Goal: Task Accomplishment & Management: Manage account settings

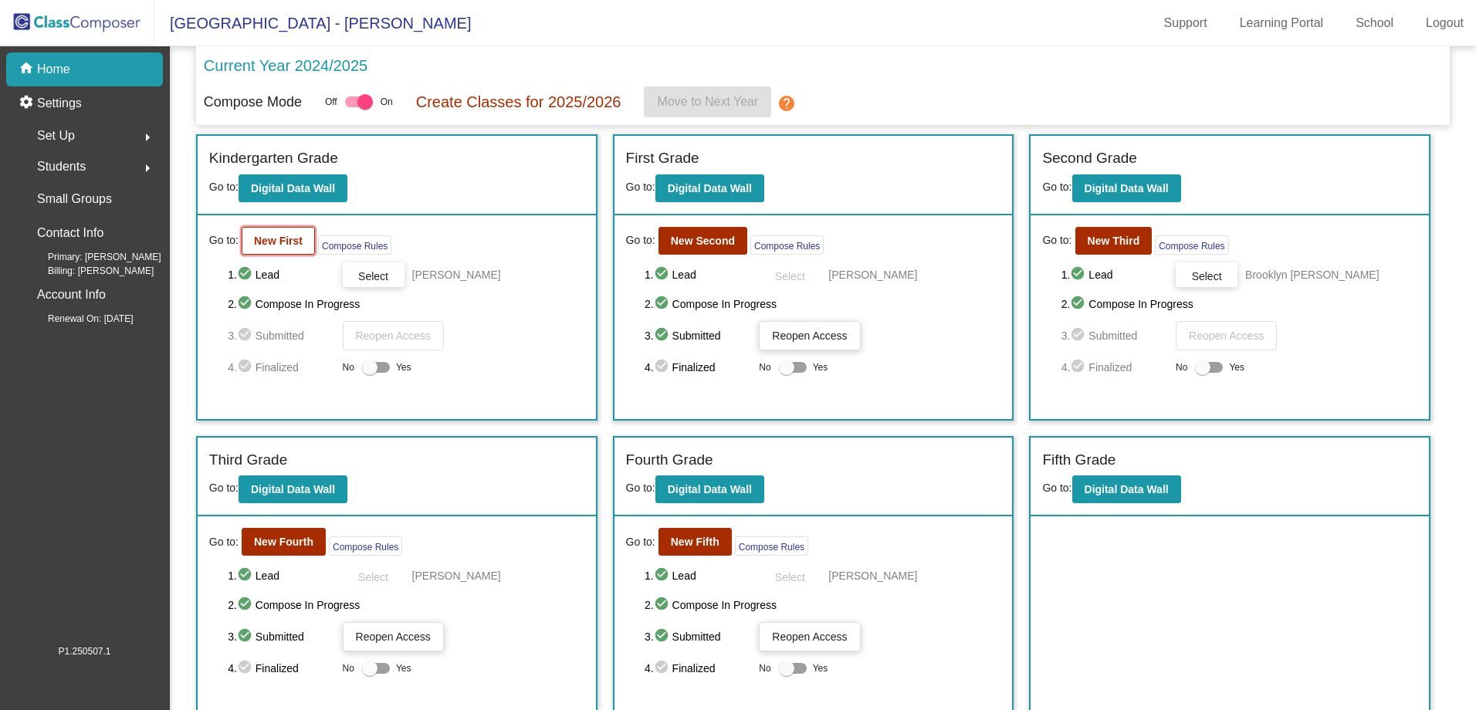
click at [259, 246] on b "New First" at bounding box center [278, 241] width 49 height 12
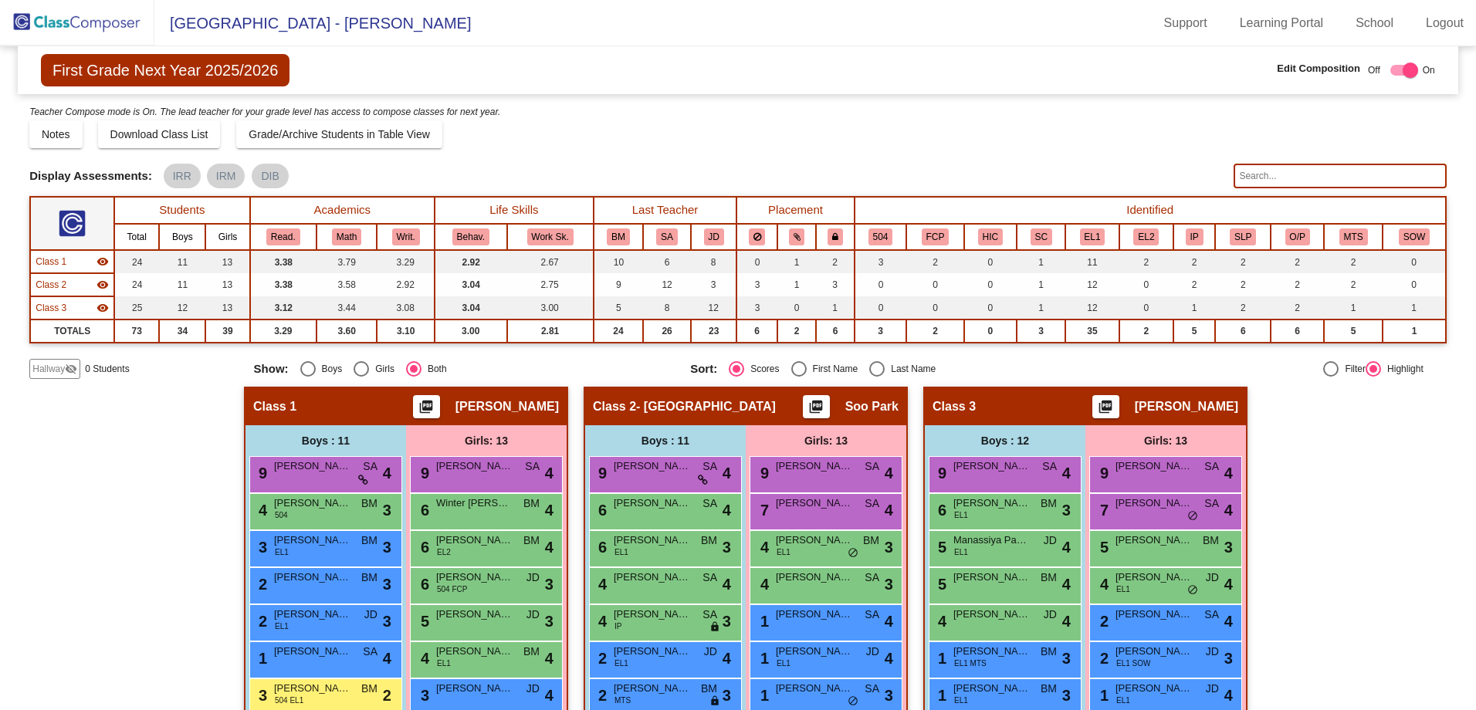
click at [1270, 173] on input "text" at bounding box center [1340, 176] width 212 height 25
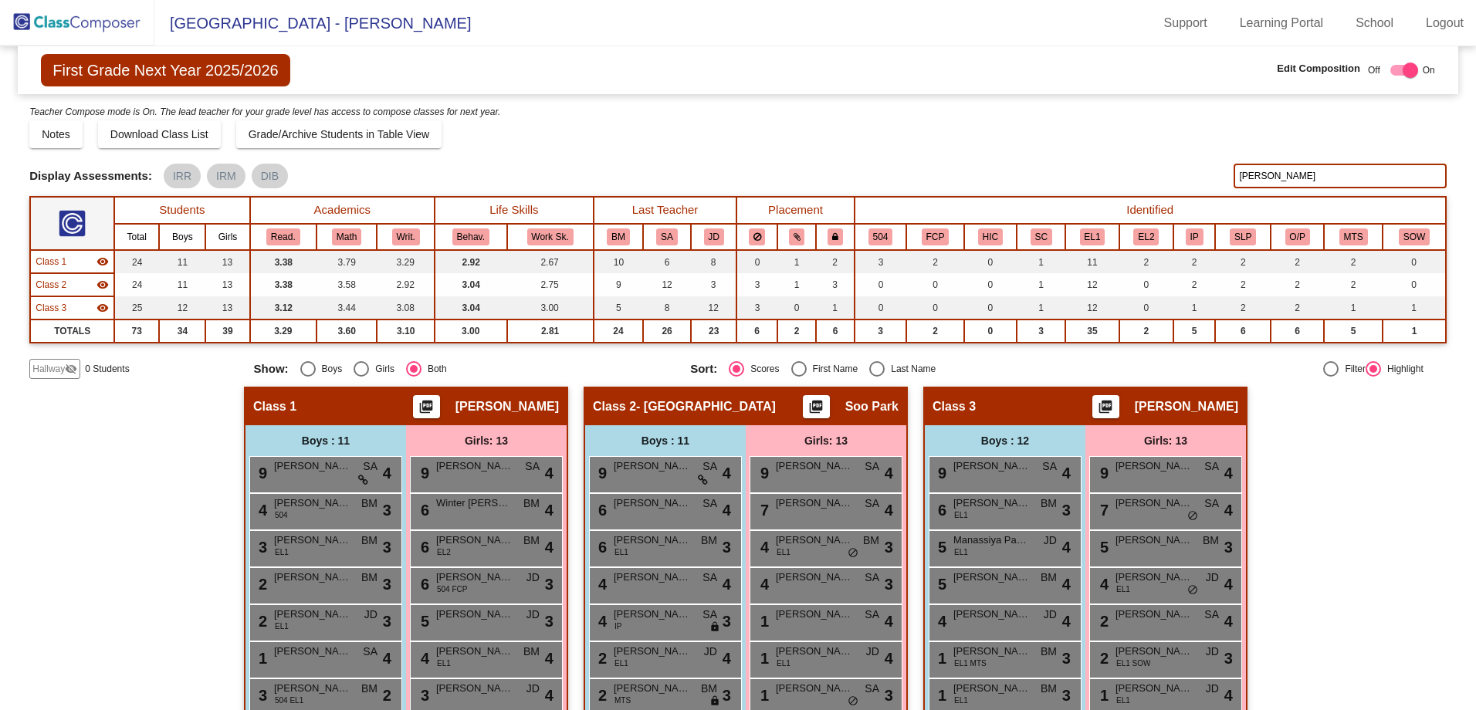
type input "[PERSON_NAME]"
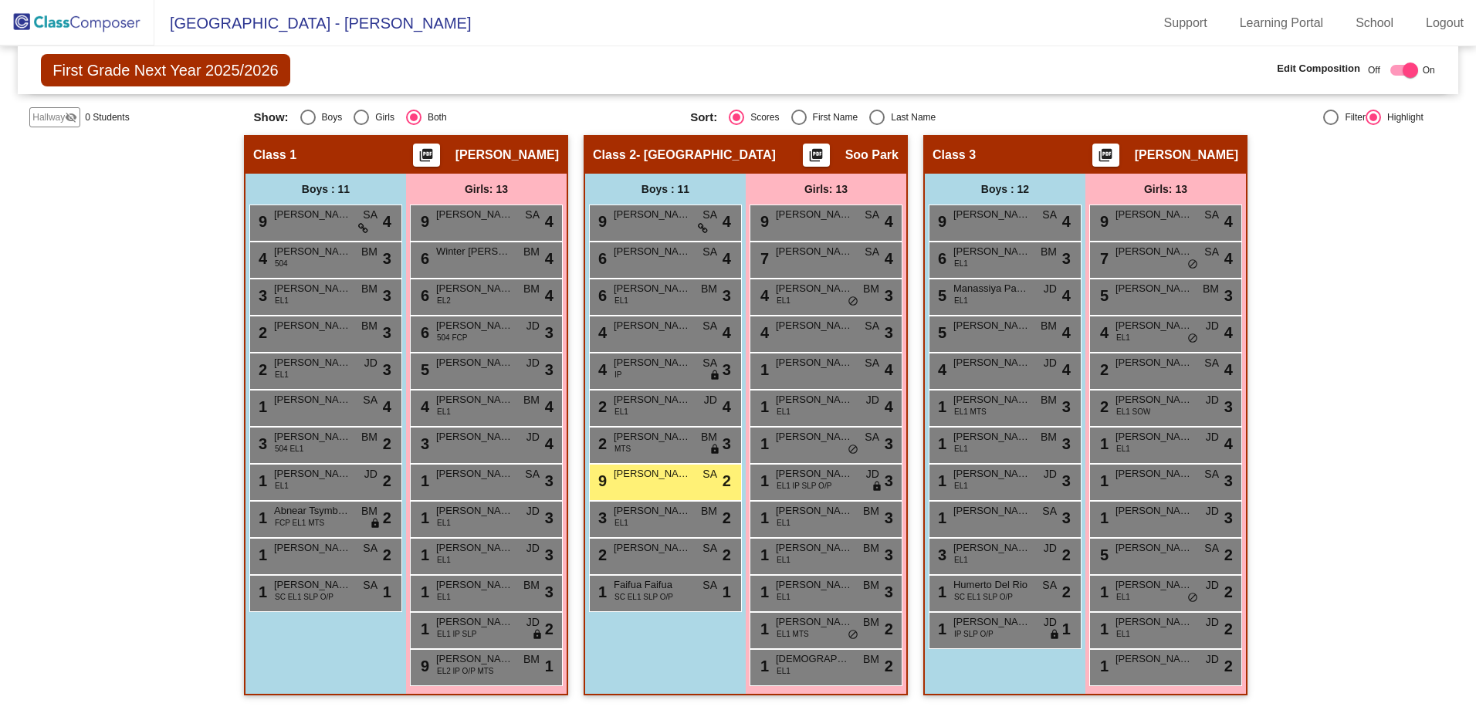
scroll to position [252, 0]
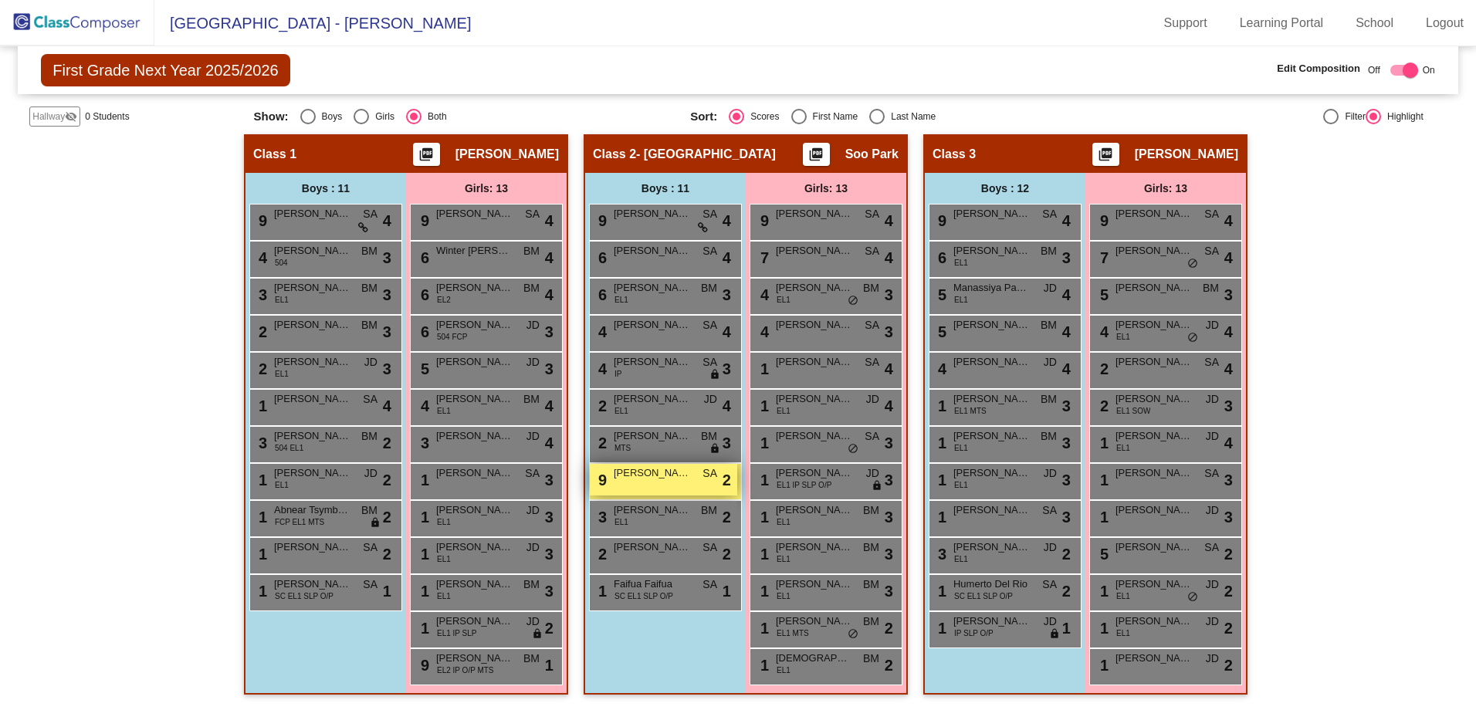
click at [664, 480] on span "[PERSON_NAME]" at bounding box center [652, 473] width 77 height 15
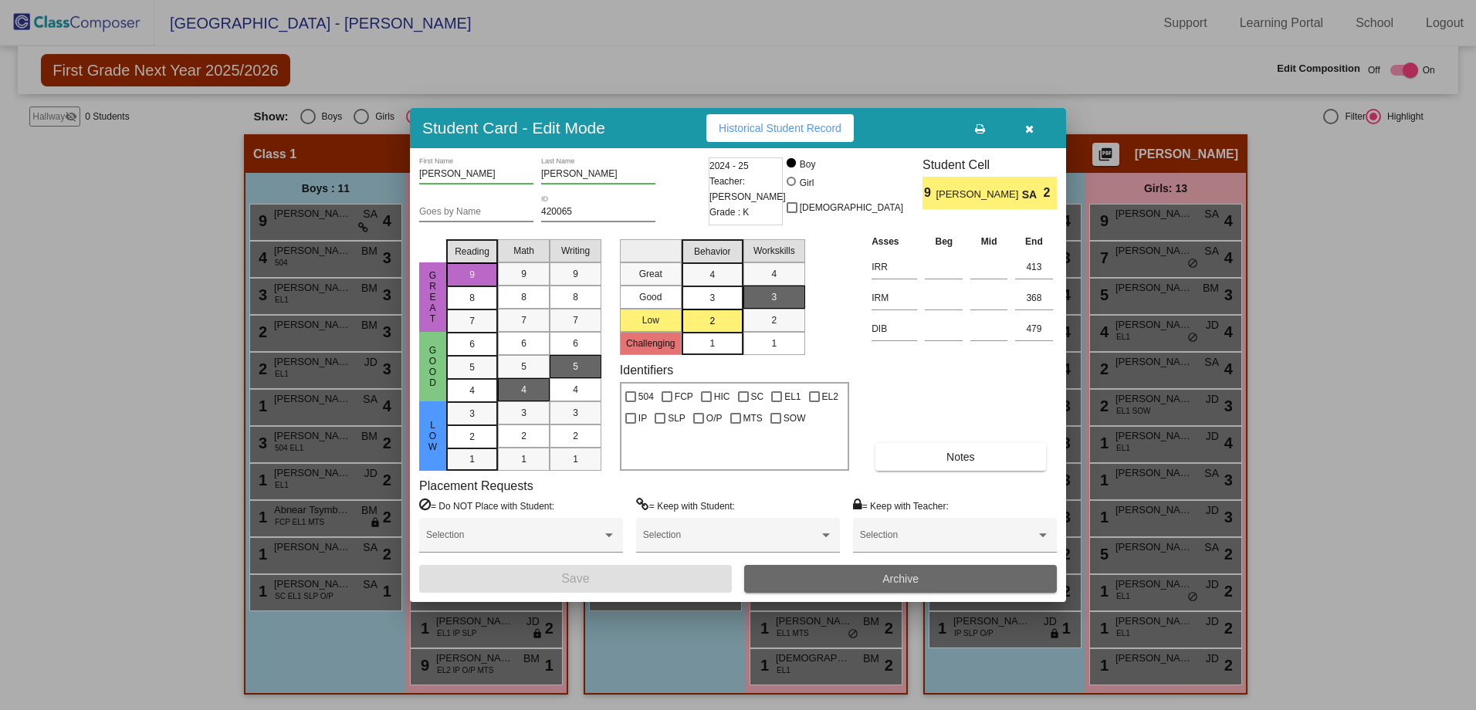
click at [906, 571] on button "Archive" at bounding box center [900, 579] width 313 height 28
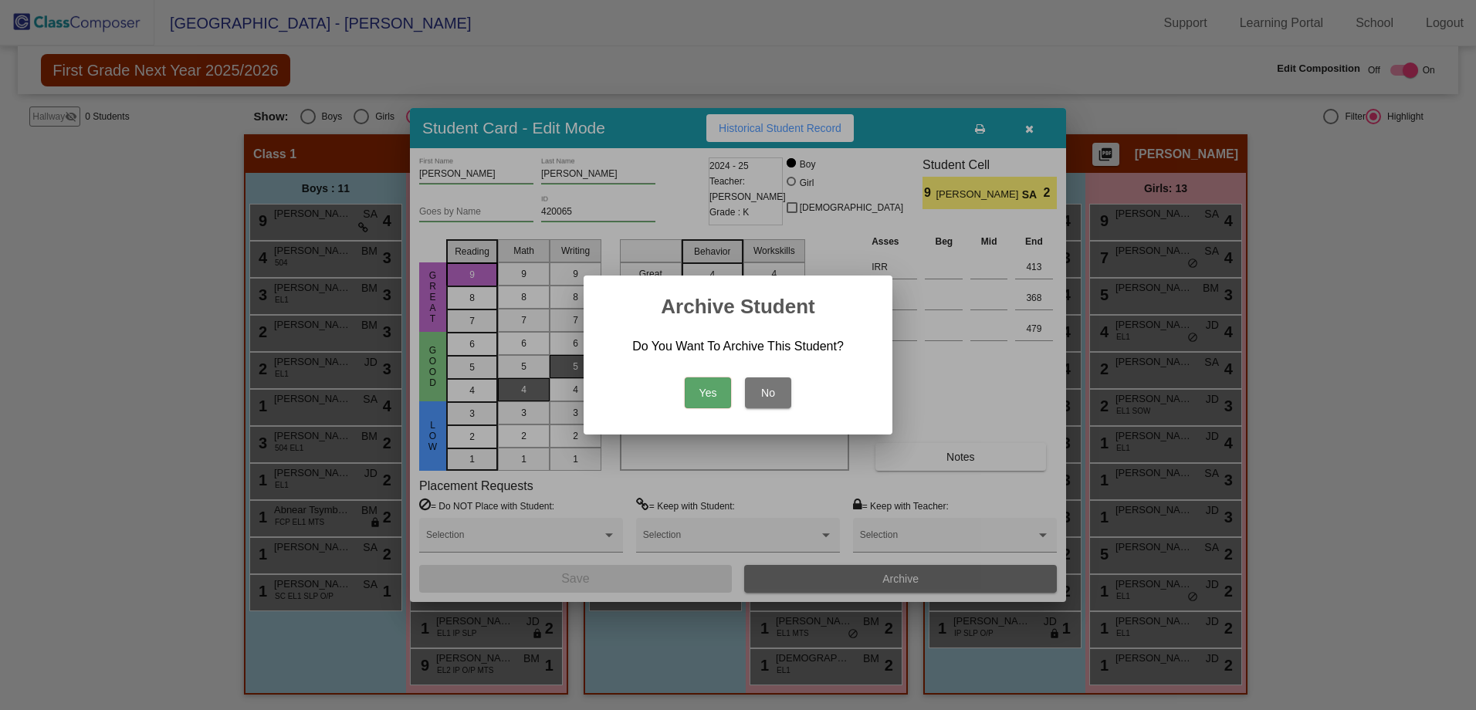
click at [708, 392] on button "Yes" at bounding box center [708, 393] width 46 height 31
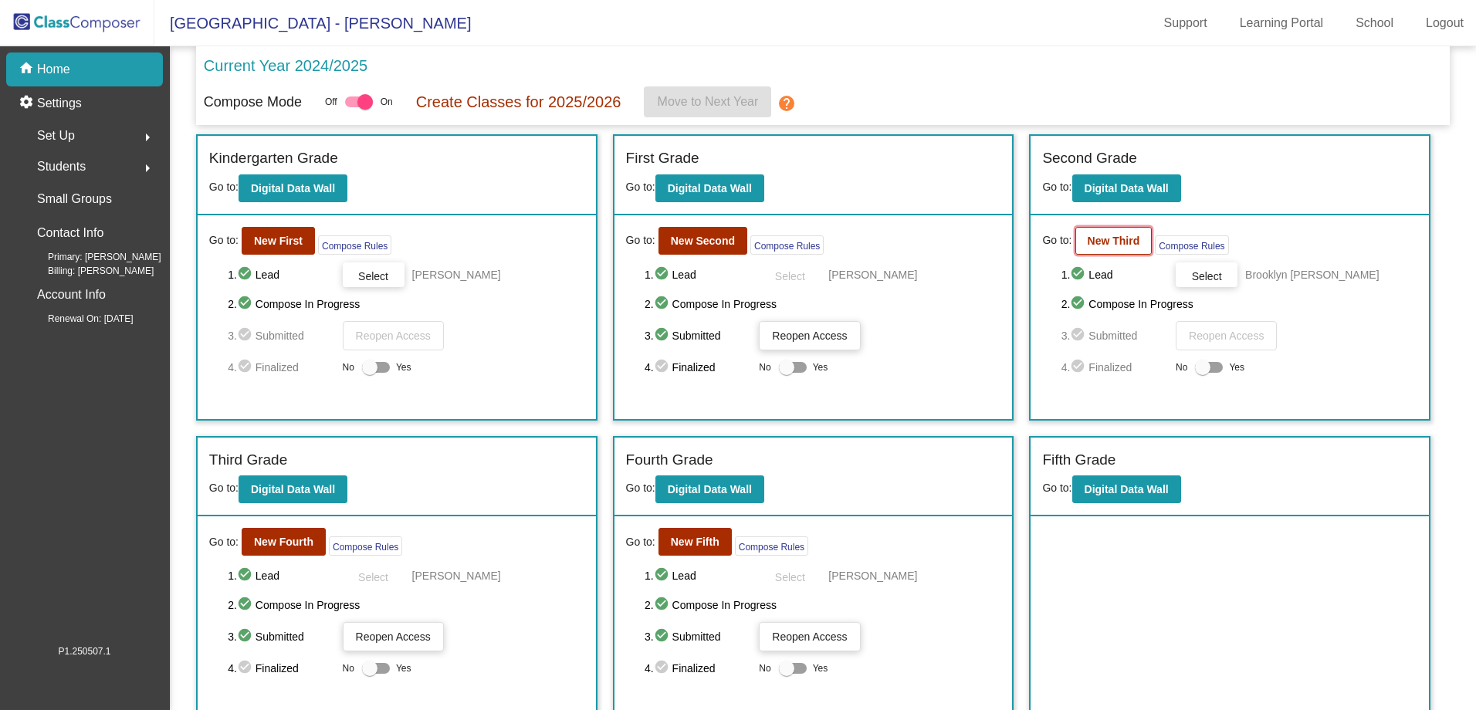
click at [1121, 236] on b "New Third" at bounding box center [1114, 241] width 53 height 12
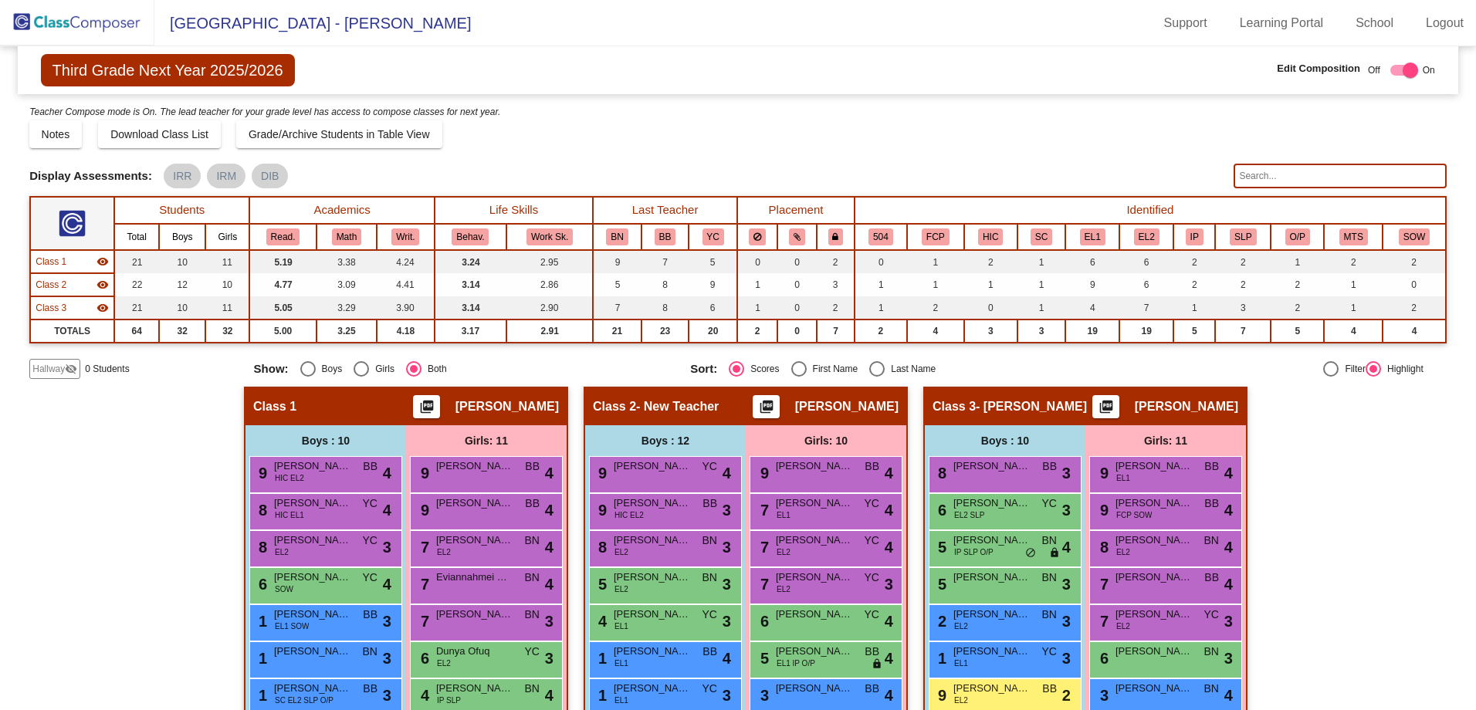
click at [1282, 173] on input "text" at bounding box center [1340, 176] width 212 height 25
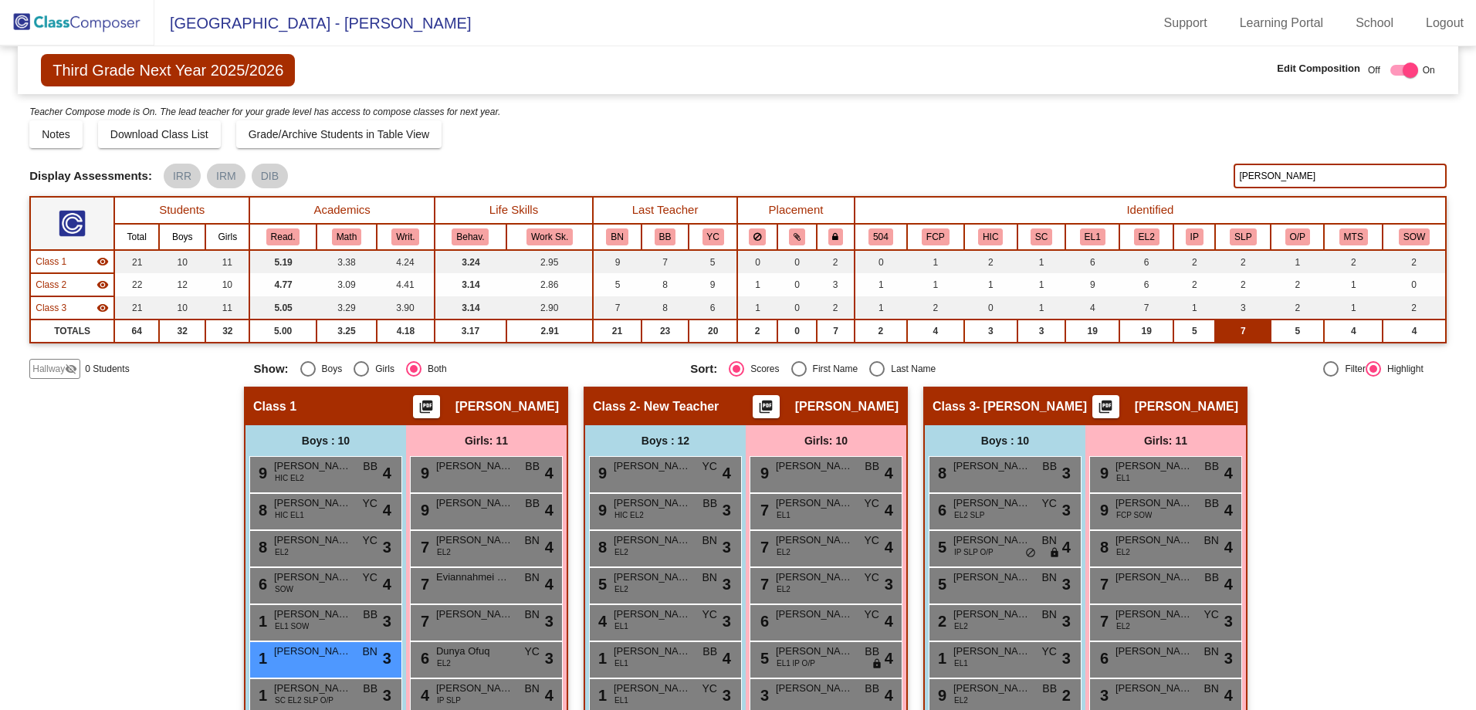
type input "[PERSON_NAME]"
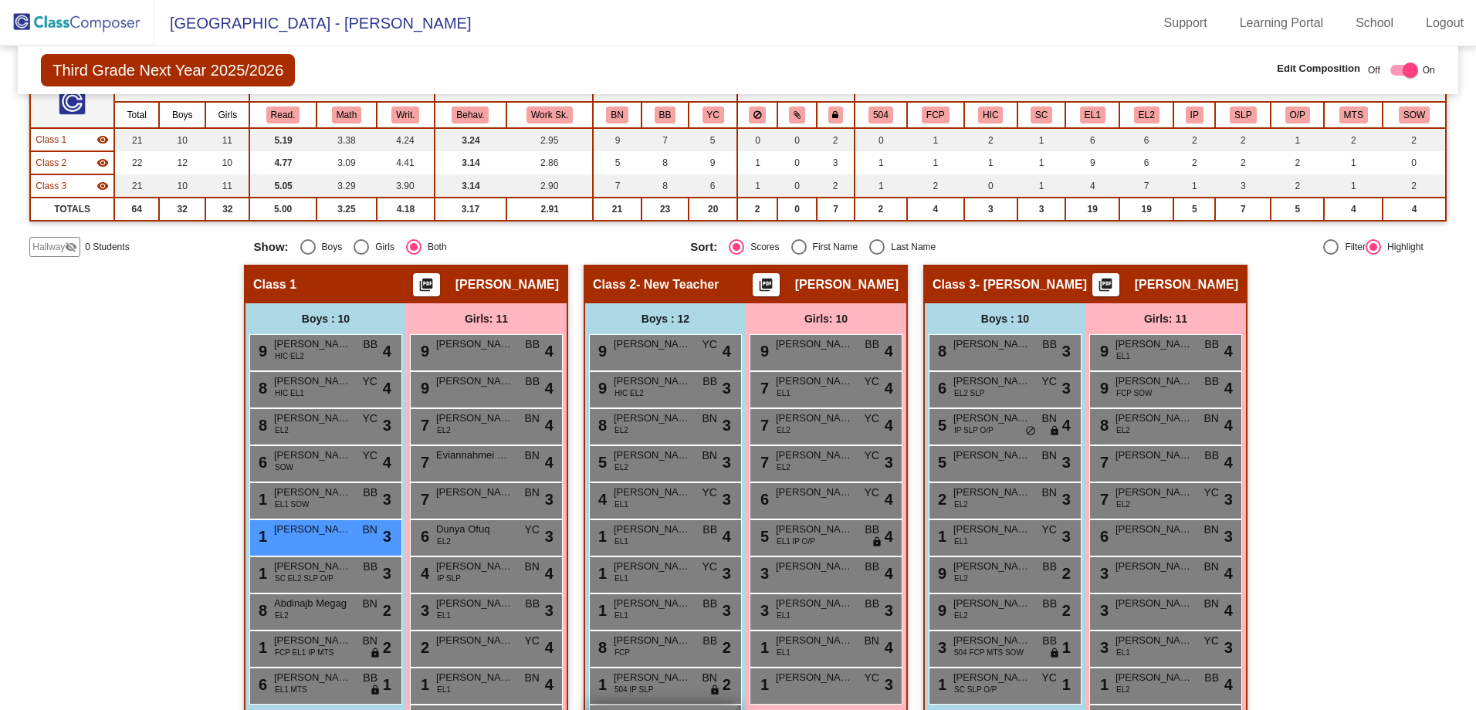
scroll to position [215, 0]
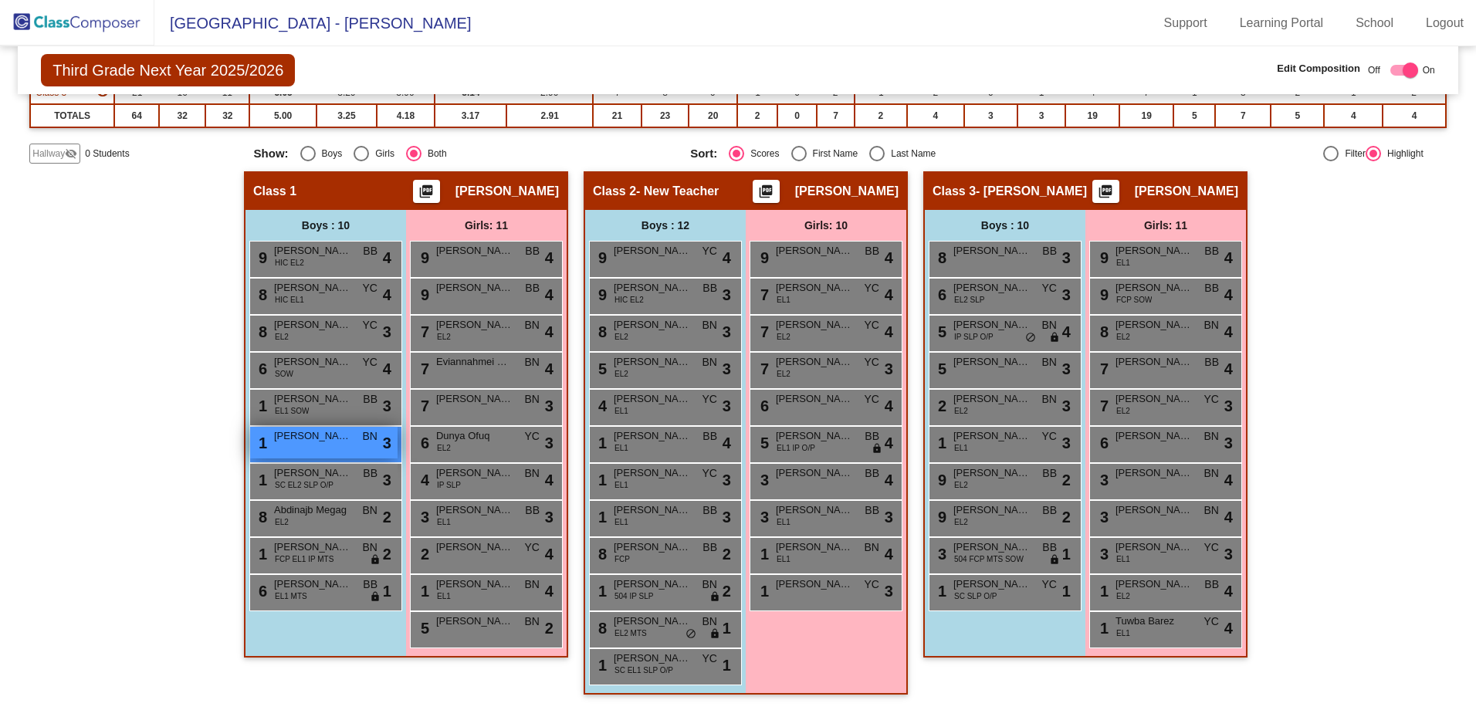
click at [315, 440] on span "[PERSON_NAME]" at bounding box center [312, 436] width 77 height 15
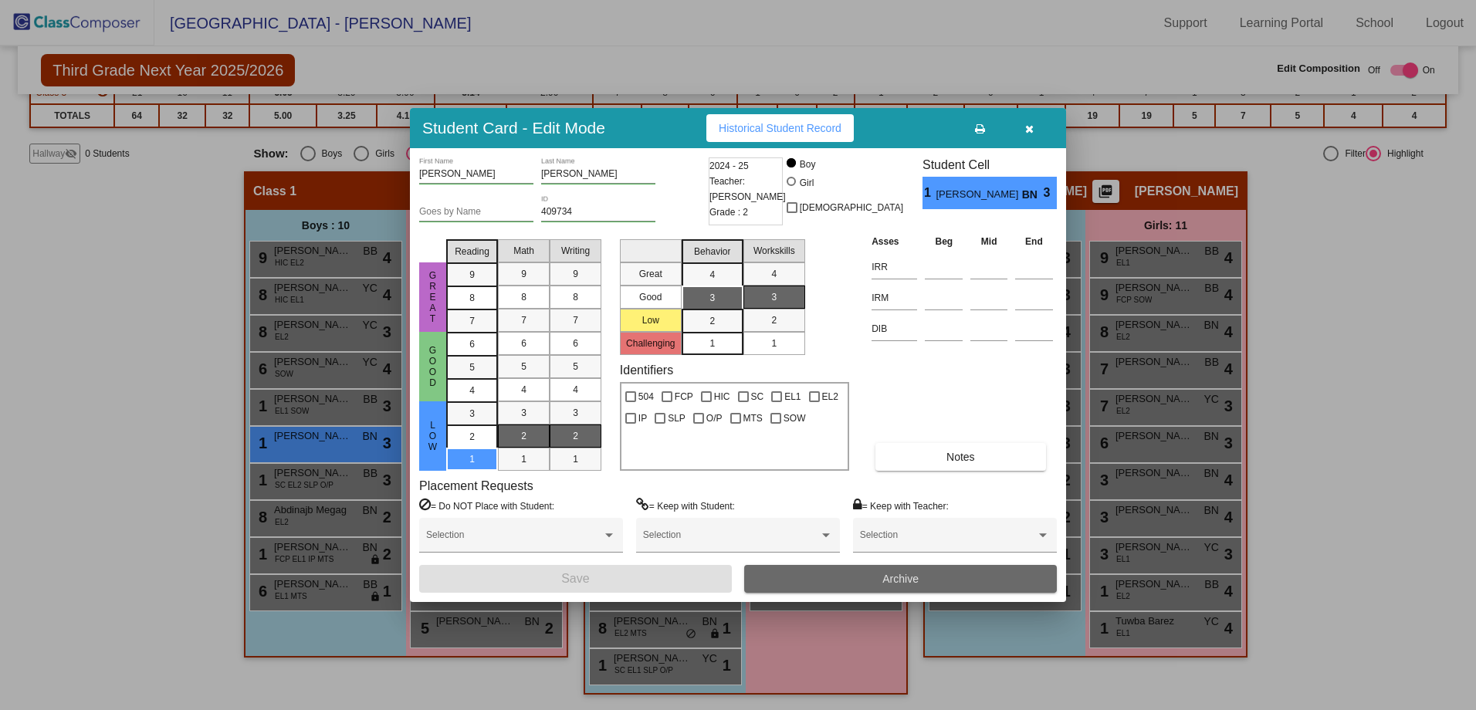
click at [947, 580] on button "Archive" at bounding box center [900, 579] width 313 height 28
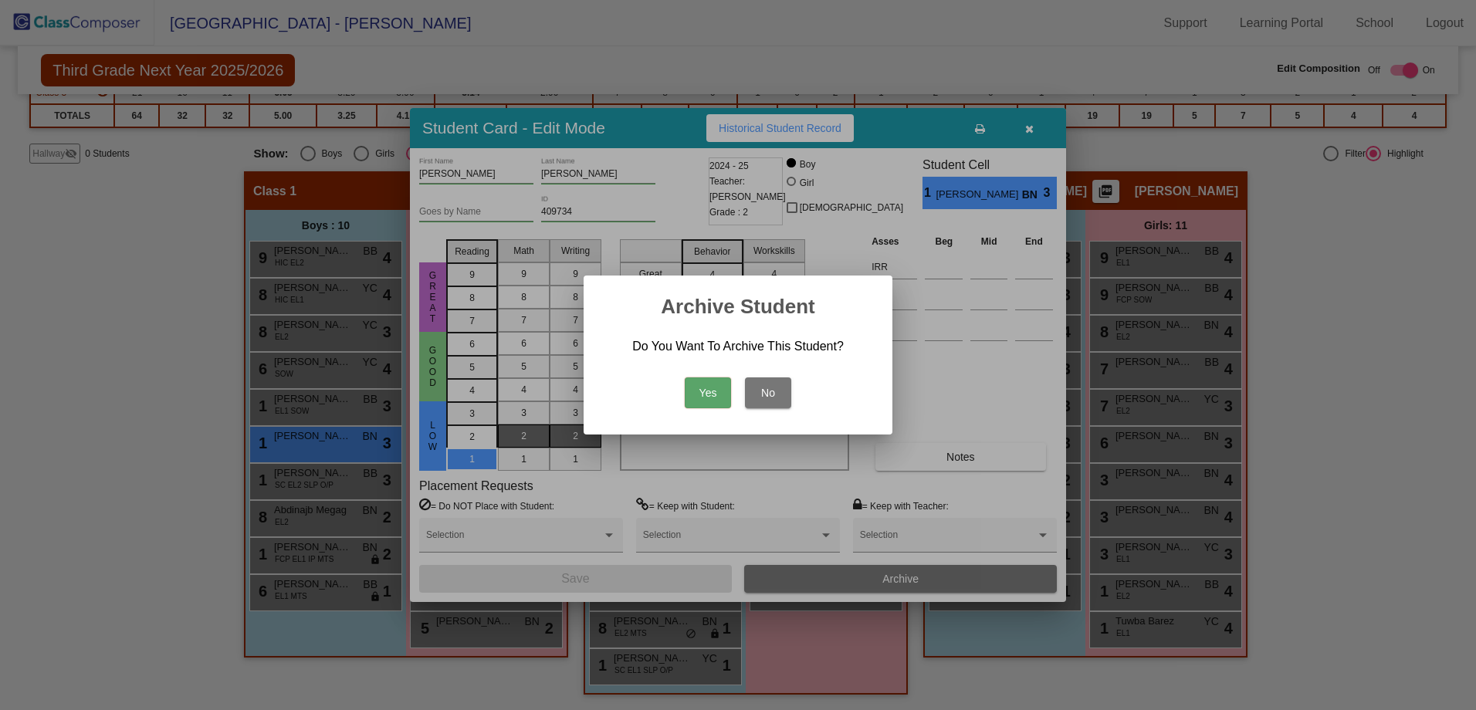
click at [718, 396] on button "Yes" at bounding box center [708, 393] width 46 height 31
